Goal: Information Seeking & Learning: Learn about a topic

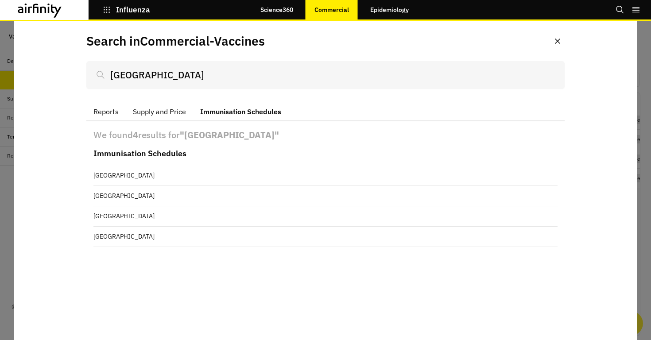
click at [109, 9] on icon "button" at bounding box center [107, 10] width 6 height 6
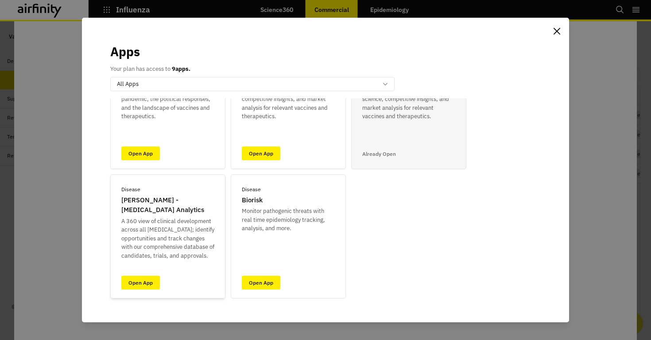
scroll to position [82, 0]
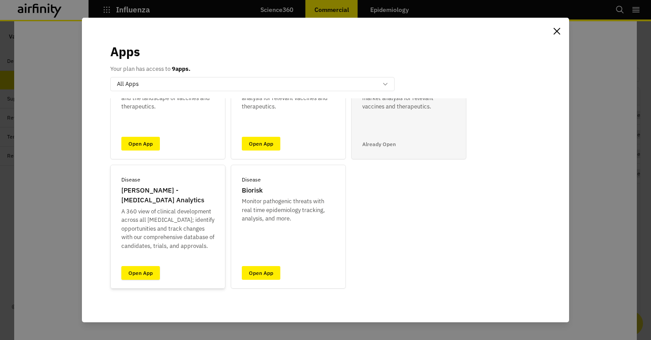
click at [145, 273] on link "Open App" at bounding box center [140, 273] width 39 height 14
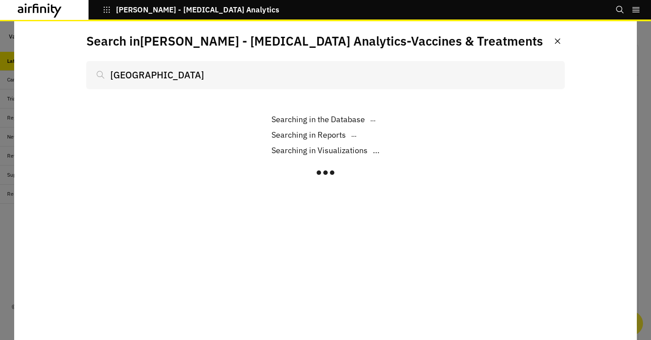
scroll to position [0, 0]
click at [559, 38] on button "Close" at bounding box center [558, 41] width 14 height 14
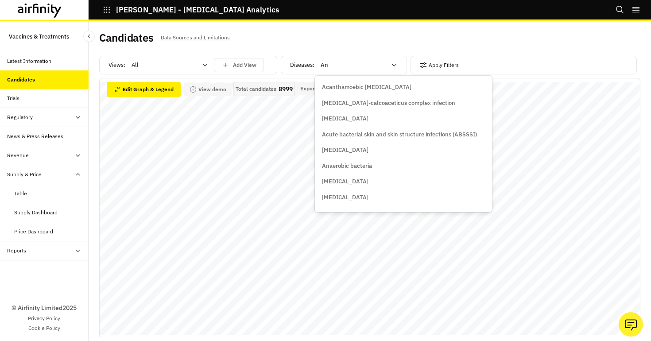
type input "A"
click at [315, 42] on div "Candidates Data Sources and Limitations" at bounding box center [234, 41] width 271 height 19
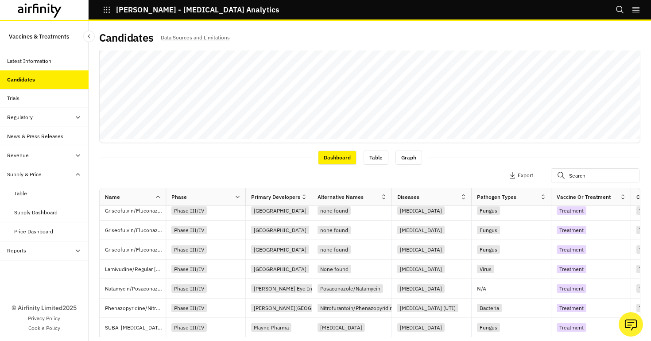
scroll to position [174, 0]
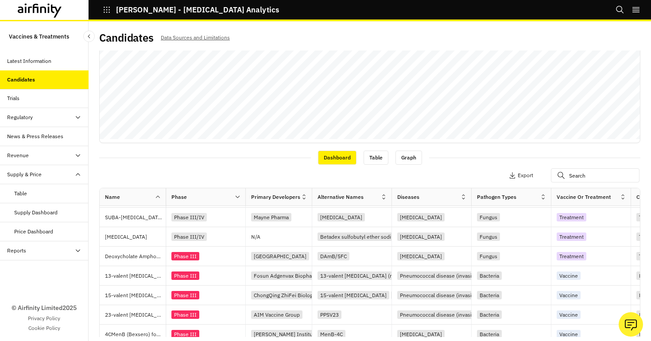
click at [48, 120] on div "Regulatory" at bounding box center [48, 117] width 82 height 8
click at [36, 191] on div "Revenue" at bounding box center [48, 194] width 82 height 8
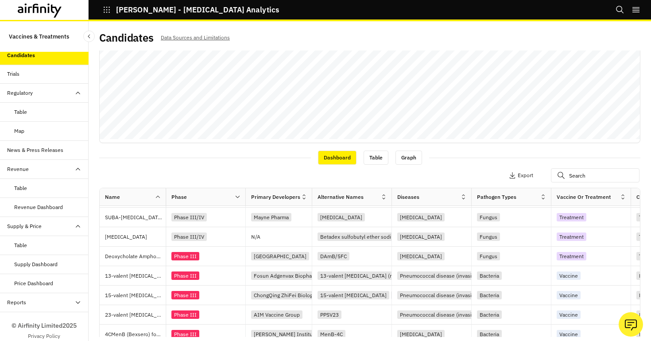
scroll to position [36, 0]
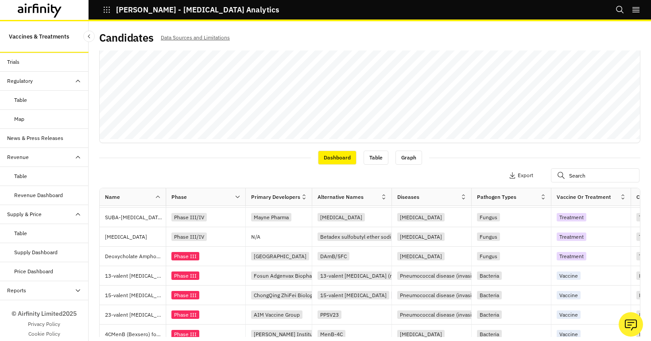
click at [20, 176] on div "Table" at bounding box center [20, 176] width 13 height 8
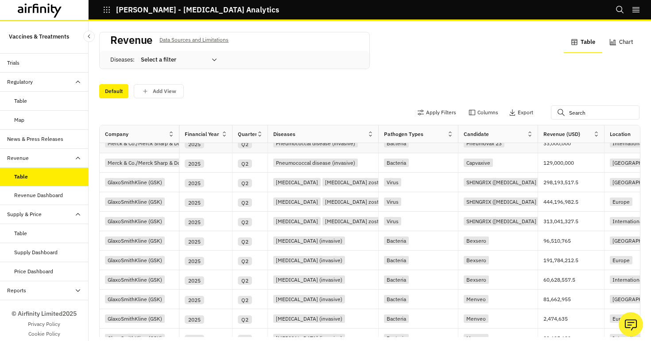
scroll to position [199, 0]
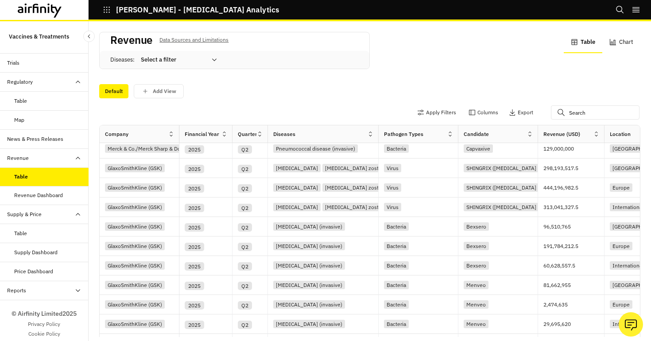
click at [42, 233] on div "Table" at bounding box center [51, 233] width 74 height 8
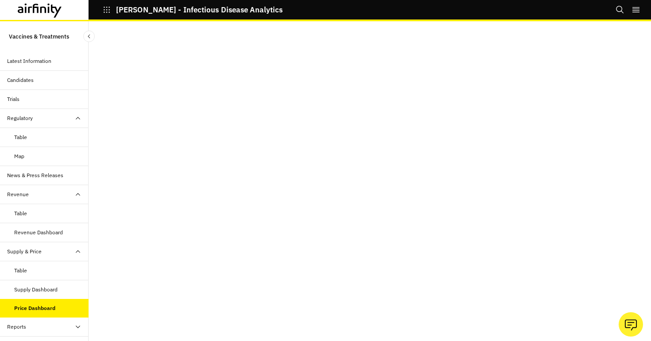
scroll to position [36, 0]
